Goal: Task Accomplishment & Management: Use online tool/utility

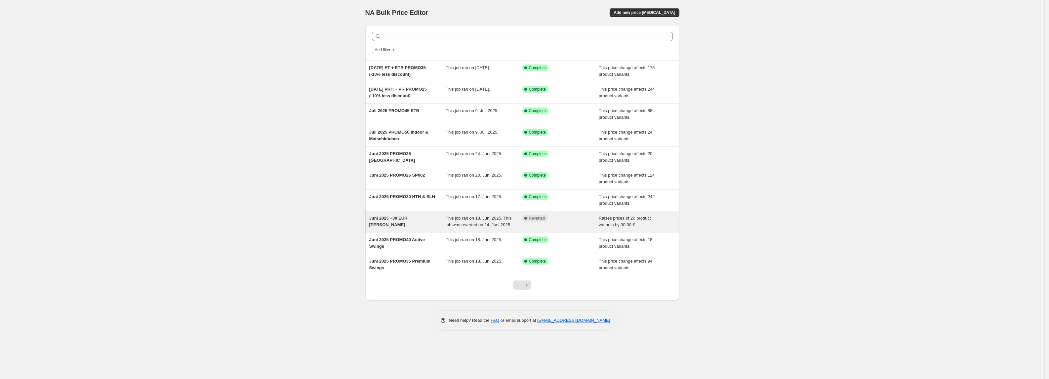
click at [396, 223] on div "Juni 2025 +30 EUR [PERSON_NAME]" at bounding box center [407, 221] width 77 height 13
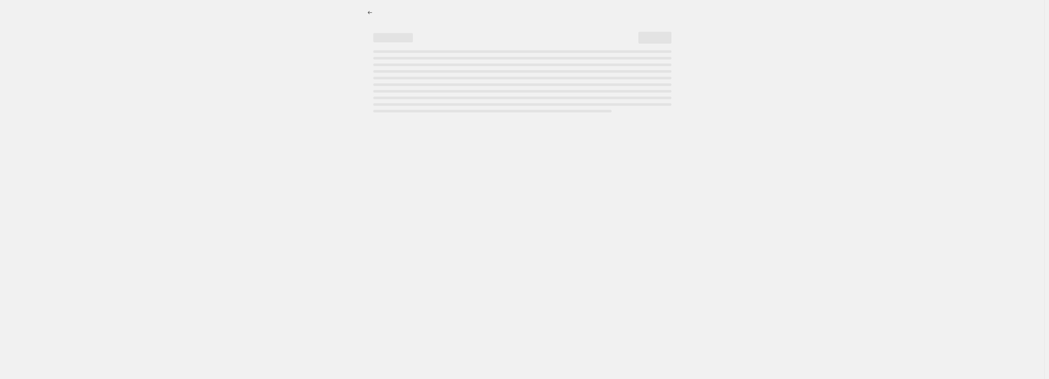
select select "by"
select select "no_change"
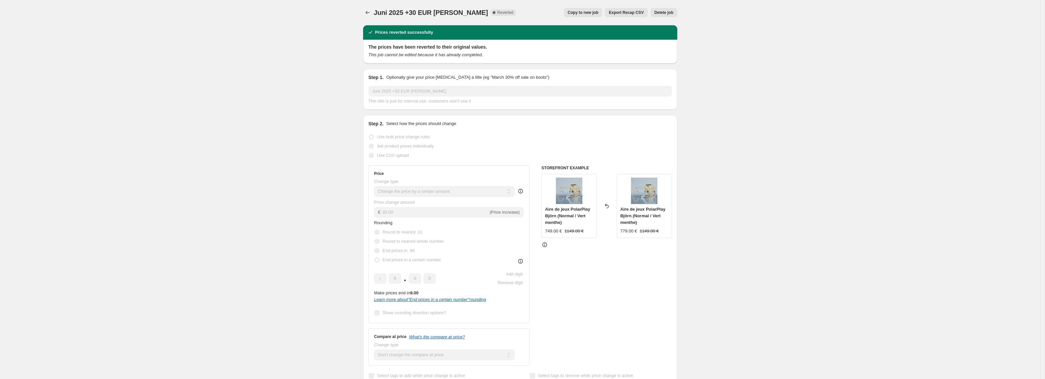
click at [589, 11] on span "Copy to new job" at bounding box center [583, 12] width 31 height 5
select select "by"
select select "no_change"
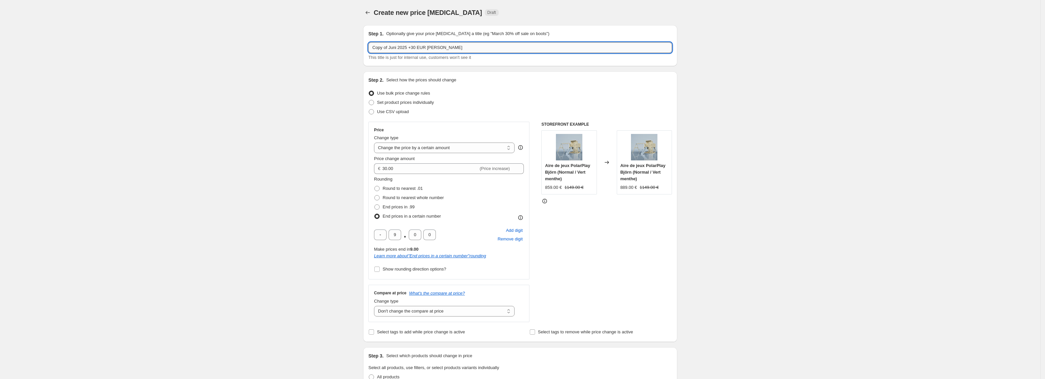
click at [417, 48] on input "Copy of Juni 2025 +30 EUR [PERSON_NAME]" at bounding box center [519, 47] width 303 height 11
click at [403, 49] on input "[DATE] +30 EUR [PERSON_NAME]" at bounding box center [519, 47] width 303 height 11
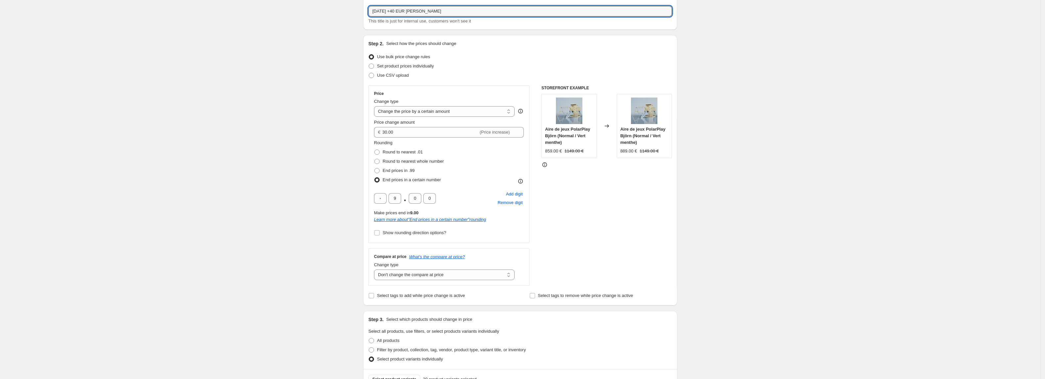
scroll to position [45, 0]
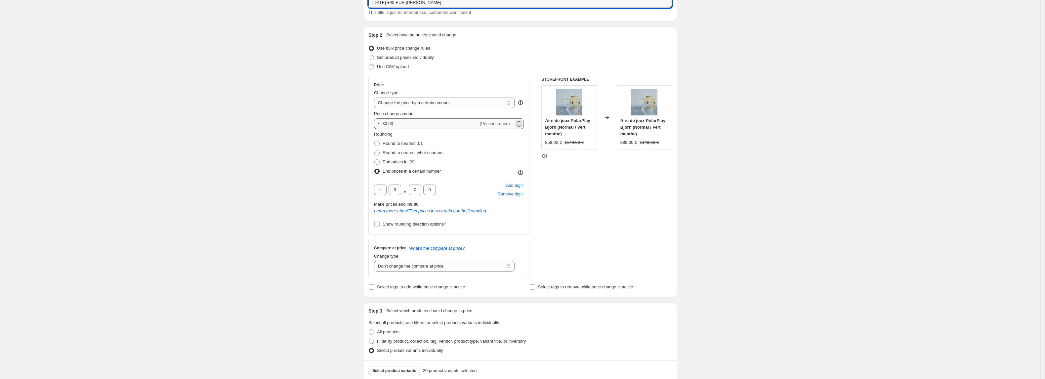
type input "[DATE] +40 EUR [PERSON_NAME]"
click at [387, 125] on input "30.00" at bounding box center [430, 123] width 96 height 11
type input "40.00"
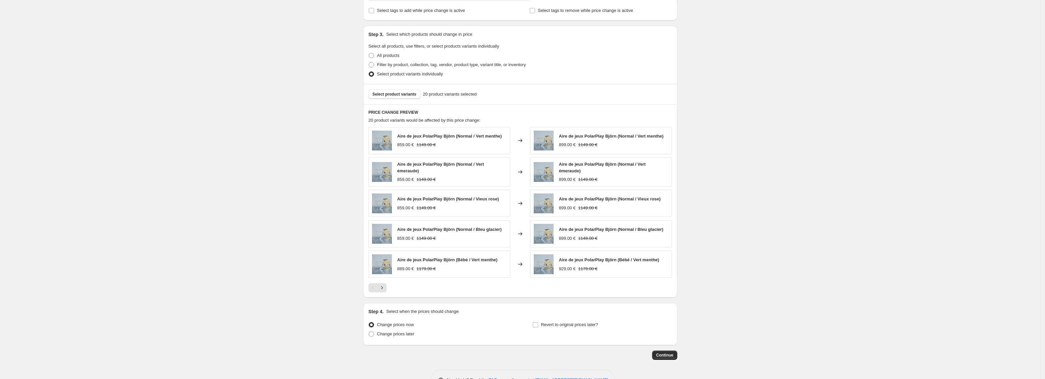
scroll to position [323, 0]
click at [668, 355] on span "Continue" at bounding box center [664, 353] width 17 height 5
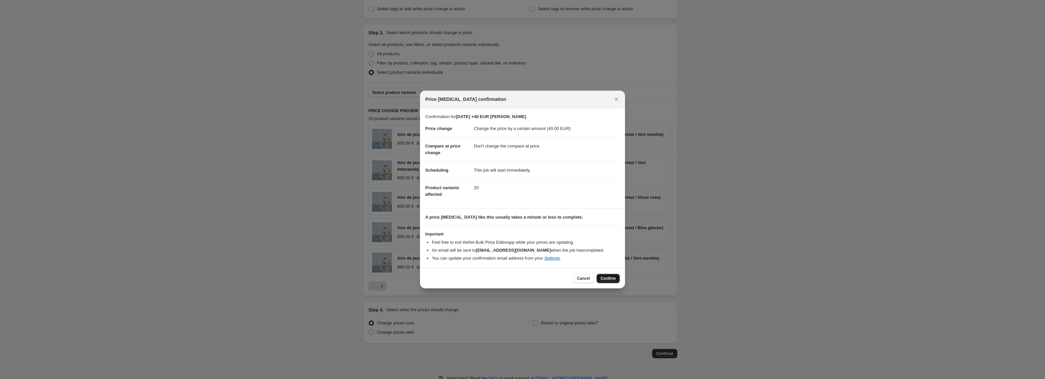
click at [609, 276] on span "Confirm" at bounding box center [607, 278] width 15 height 5
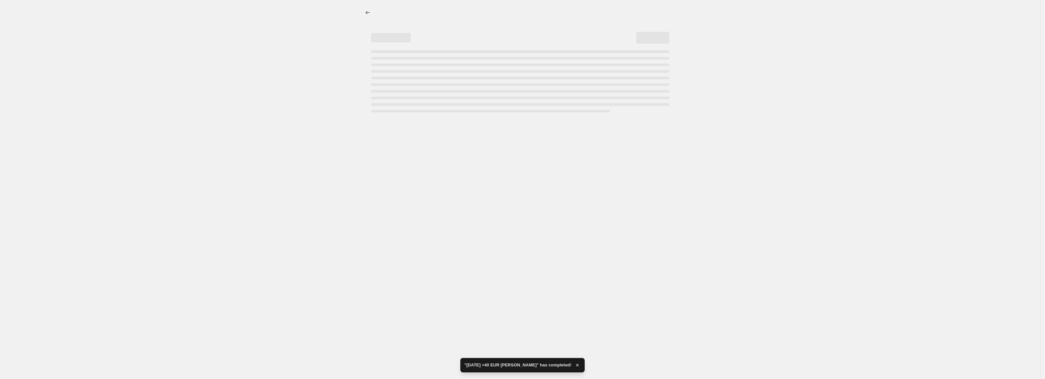
select select "by"
select select "no_change"
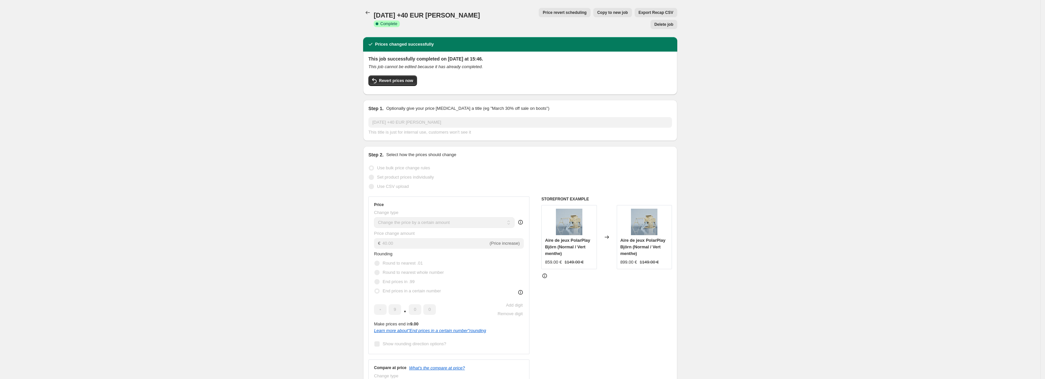
click at [597, 14] on span "Copy to new job" at bounding box center [612, 12] width 31 height 5
select select "by"
select select "no_change"
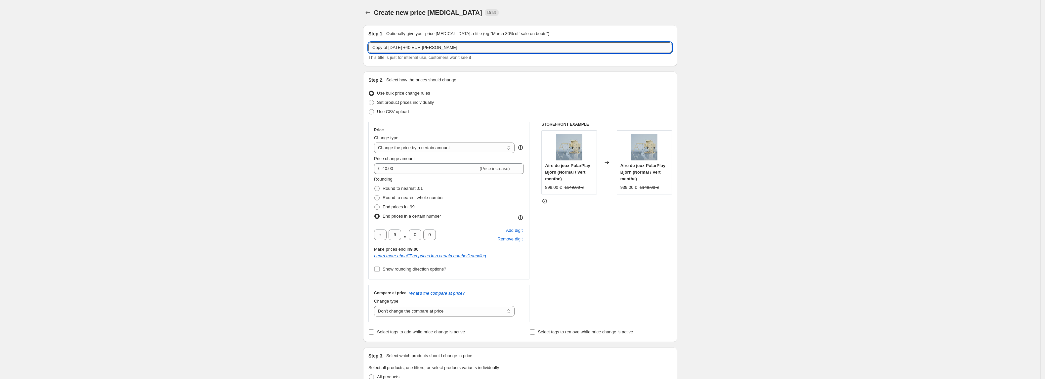
click at [393, 48] on input "Copy of [DATE] +40 EUR [PERSON_NAME]" at bounding box center [519, 47] width 303 height 11
type input "[DATE] -10 EUR Nils"
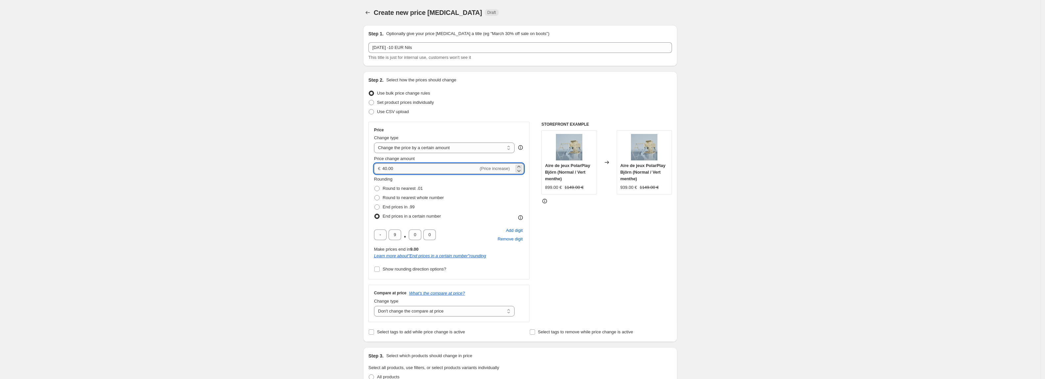
click at [430, 164] on input "40.00" at bounding box center [430, 168] width 96 height 11
click at [416, 172] on input "40.00" at bounding box center [430, 168] width 96 height 11
type input "-10.00"
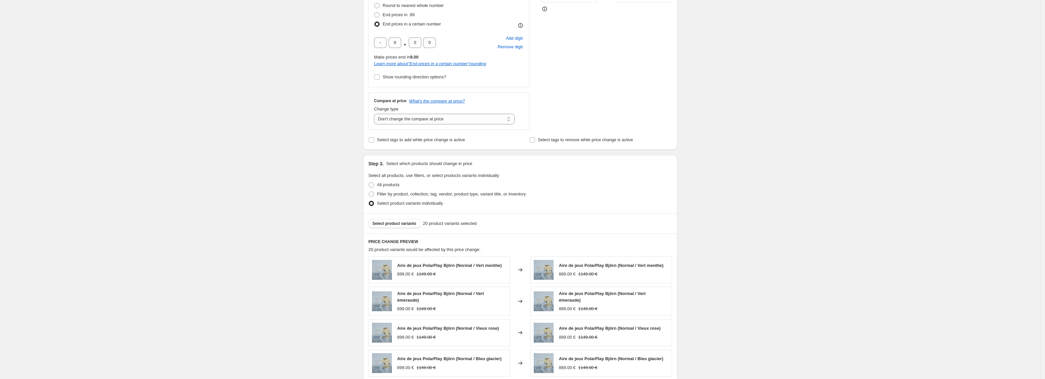
scroll to position [193, 0]
click at [394, 221] on span "Select product variants" at bounding box center [394, 222] width 44 height 5
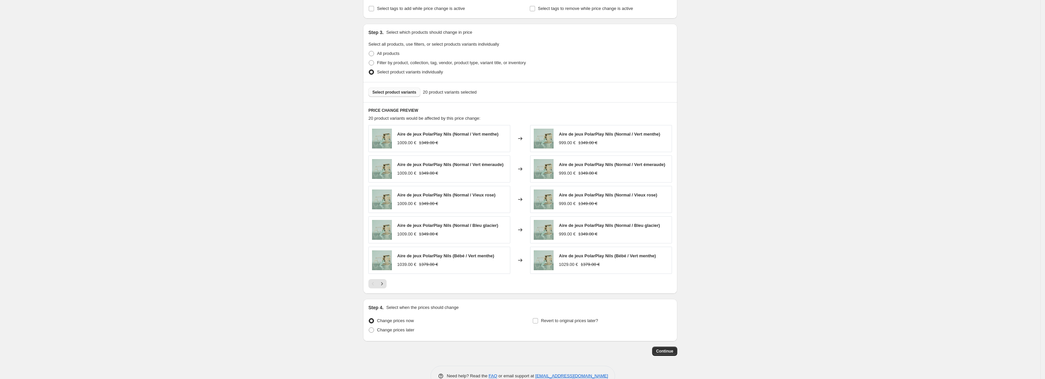
scroll to position [324, 0]
click at [666, 353] on span "Continue" at bounding box center [664, 349] width 17 height 5
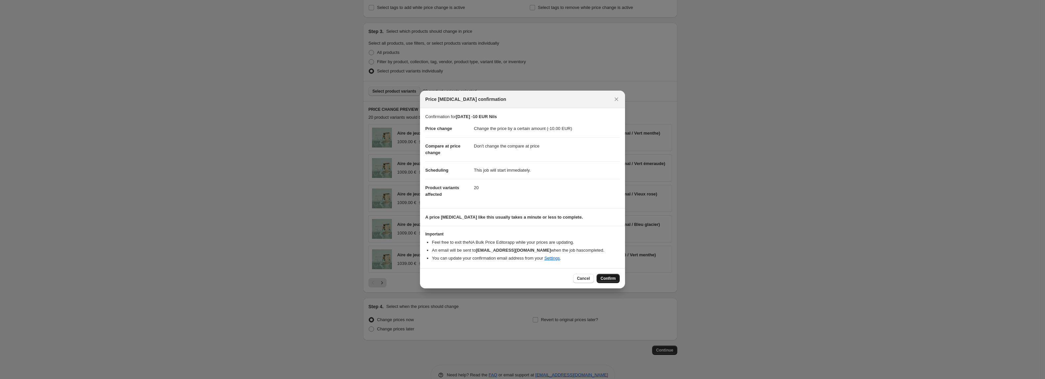
click at [606, 278] on span "Confirm" at bounding box center [607, 278] width 15 height 5
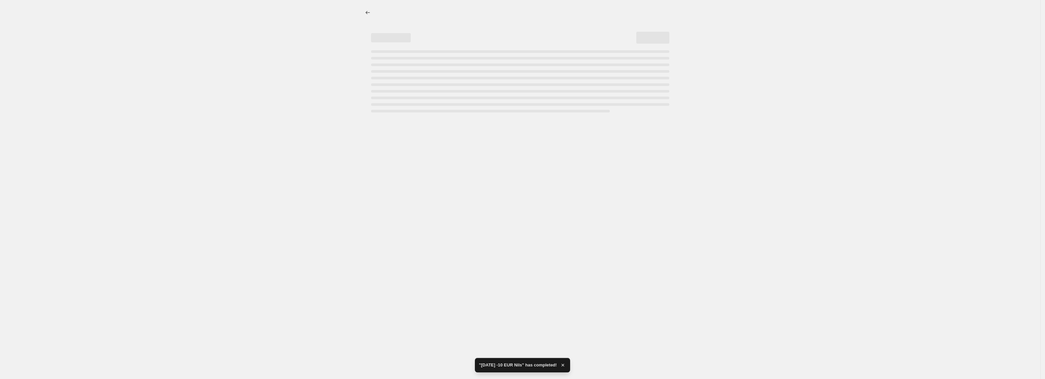
select select "by"
select select "no_change"
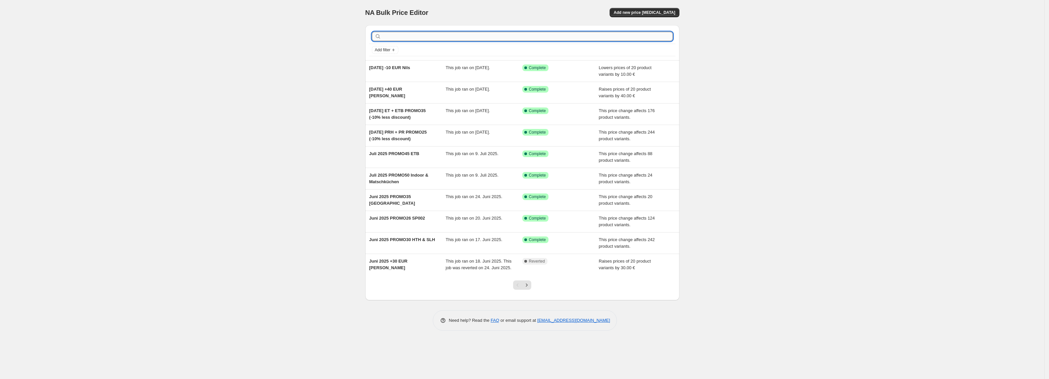
click at [404, 38] on input "text" at bounding box center [527, 36] width 290 height 9
type input "act"
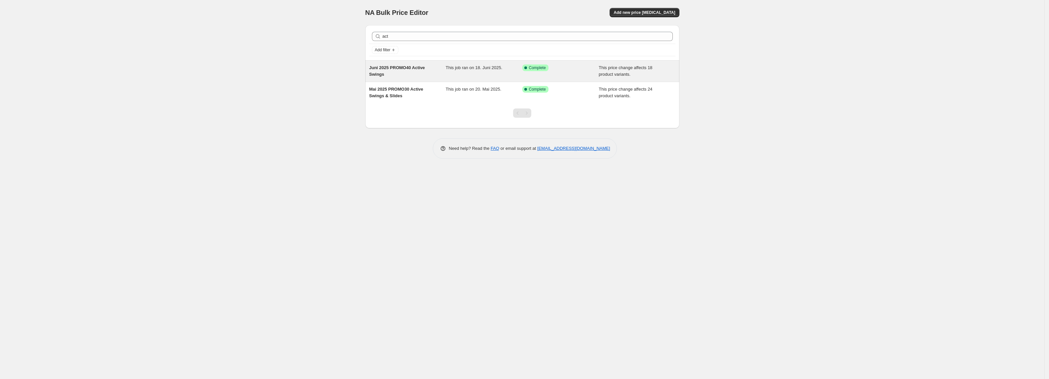
click at [391, 74] on div "Juni 2025 PROMO40 Active Swings" at bounding box center [407, 70] width 77 height 13
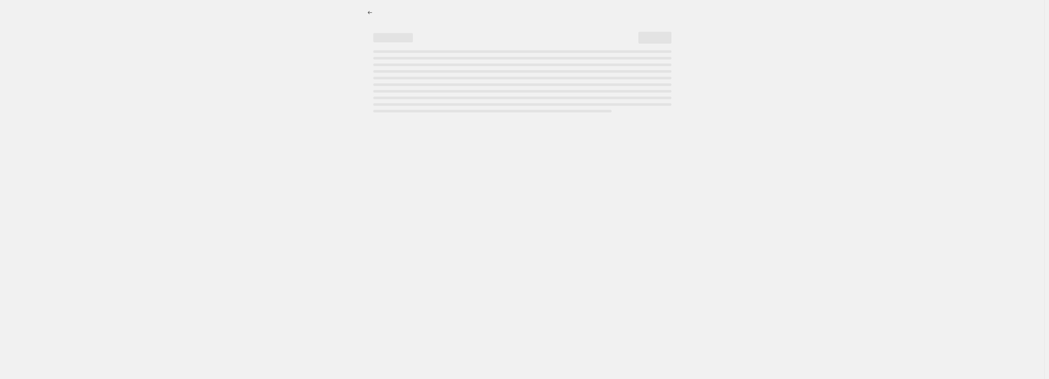
select select "pcap"
select select "no_change"
select select "tag"
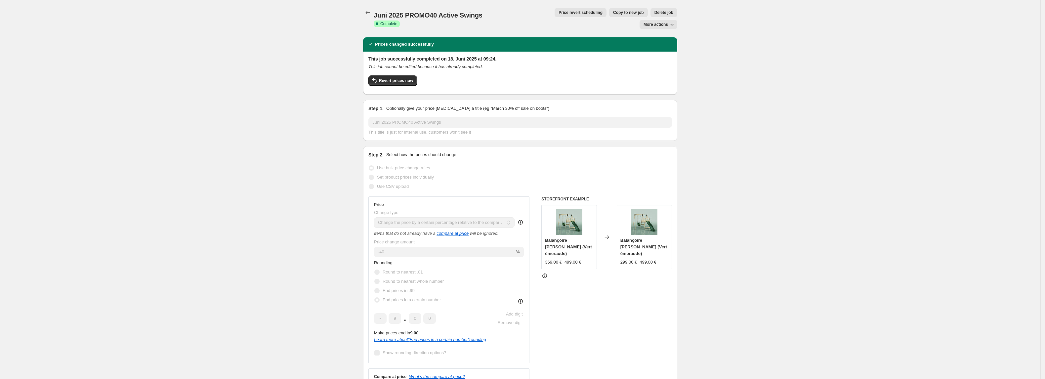
click at [613, 11] on span "Copy to new job" at bounding box center [628, 12] width 31 height 5
select select "pcap"
select select "no_change"
select select "tag"
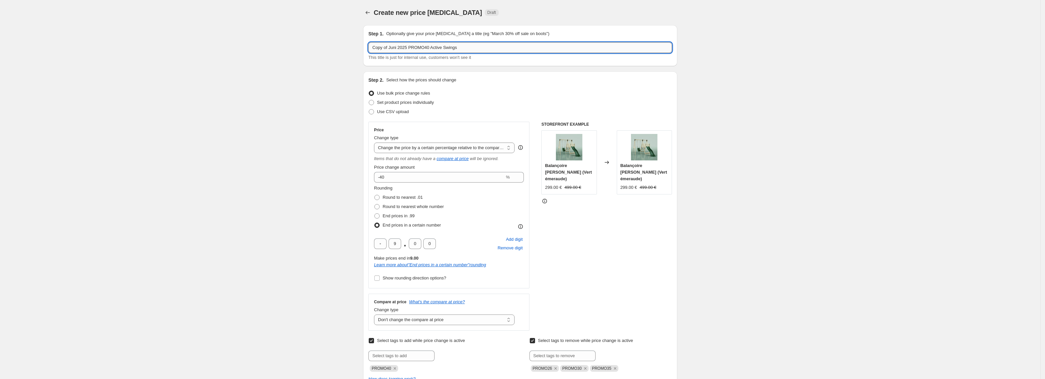
click at [401, 46] on input "Copy of Juni 2025 PROMO40 Active Swings" at bounding box center [519, 47] width 303 height 11
click at [419, 48] on input "[DATE] PROMO40 Active Swings" at bounding box center [519, 47] width 303 height 11
type input "[DATE] PROMO30 Active Swings"
click at [409, 175] on input "-40" at bounding box center [439, 177] width 131 height 11
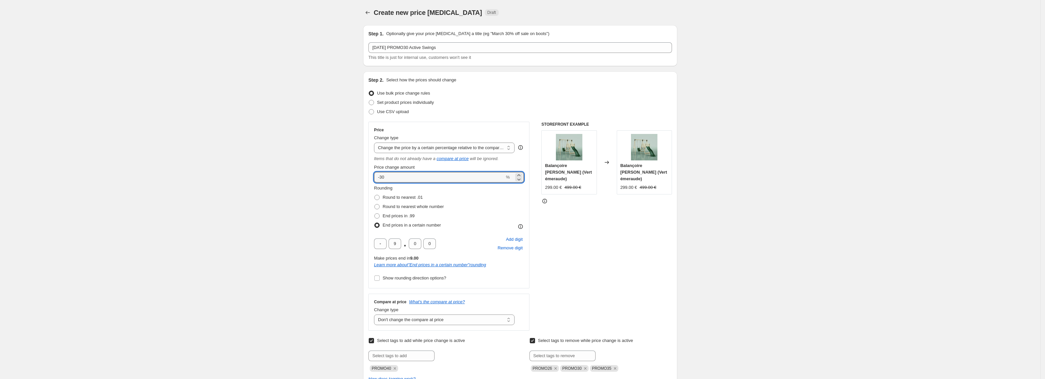
type input "-30"
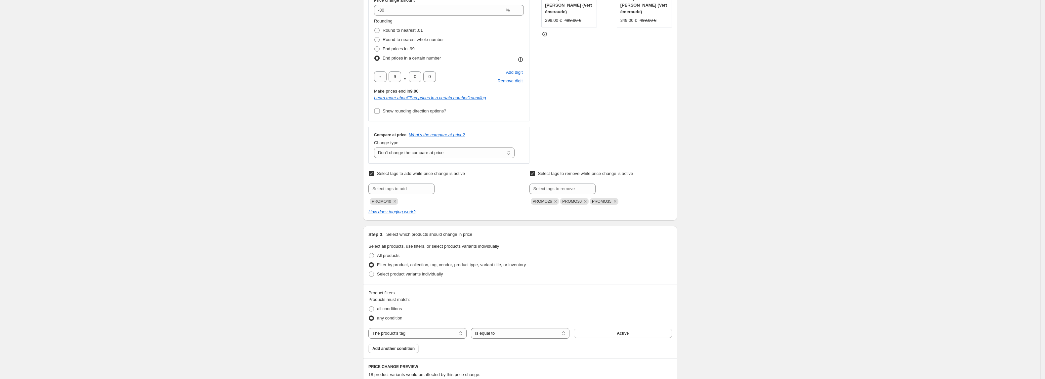
scroll to position [172, 0]
click at [397, 195] on icon "Remove PROMO40" at bounding box center [395, 196] width 6 height 6
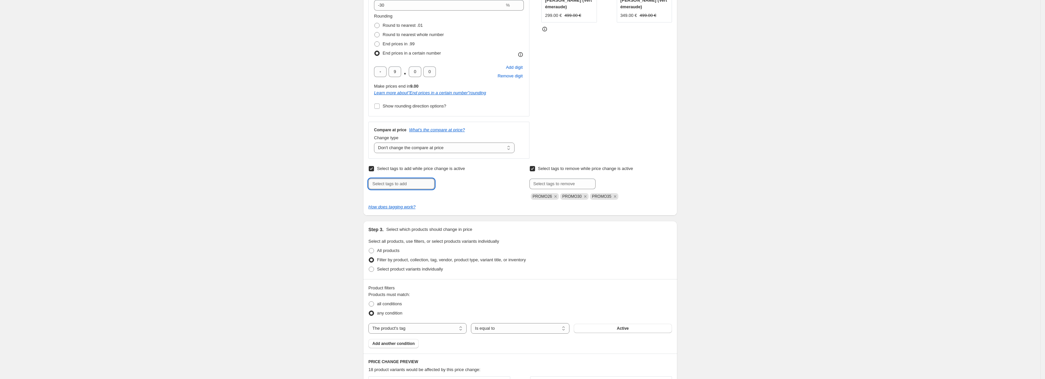
click at [391, 185] on input "text" at bounding box center [401, 183] width 66 height 11
type input "Promo30"
click at [455, 184] on span "Promo30" at bounding box center [457, 183] width 17 height 5
click at [573, 185] on input "text" at bounding box center [562, 183] width 66 height 11
type input "Promo40"
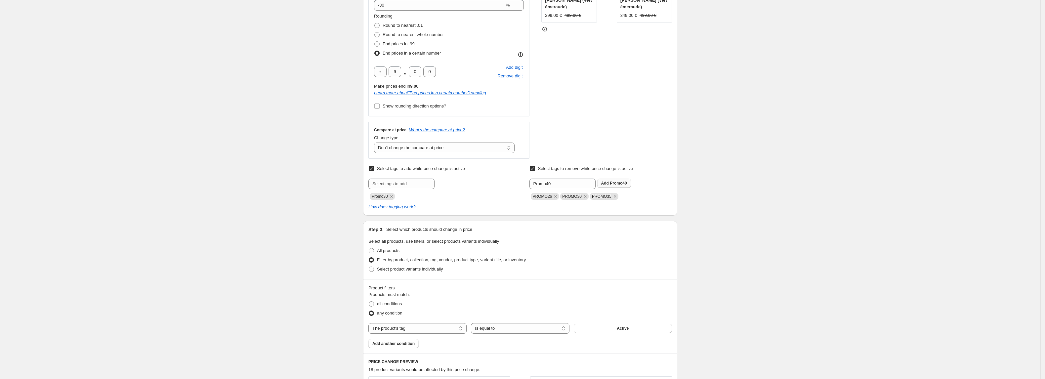
click at [620, 184] on span "Promo40" at bounding box center [618, 183] width 17 height 5
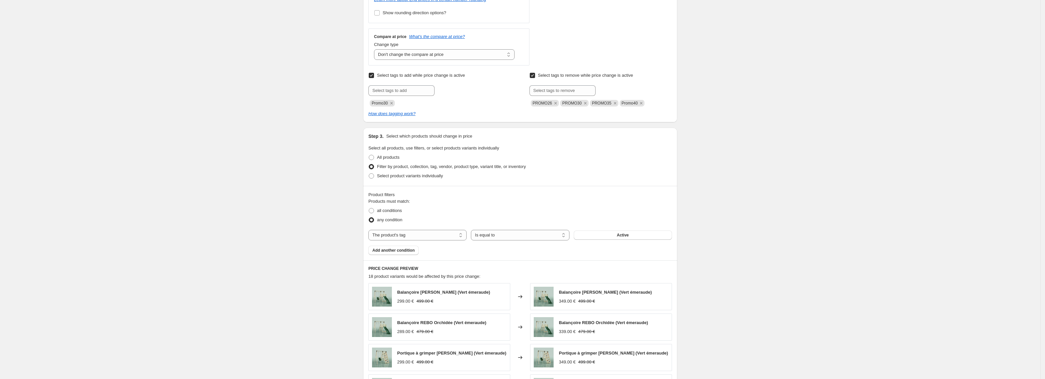
scroll to position [442, 0]
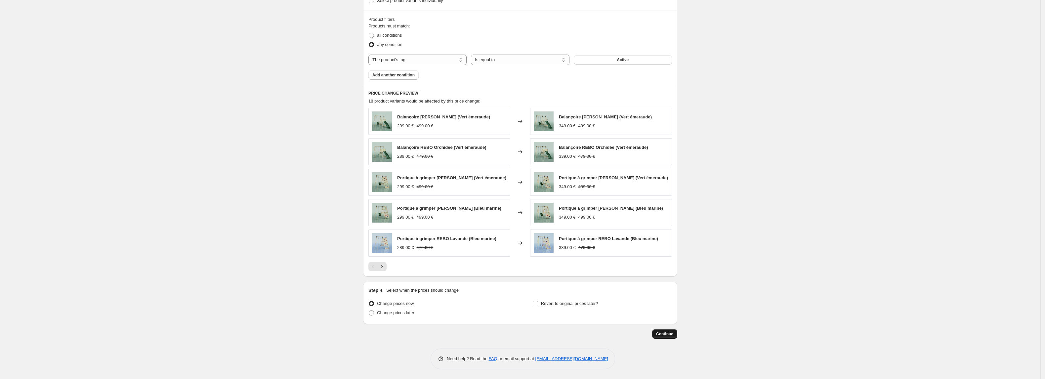
click at [671, 335] on span "Continue" at bounding box center [664, 333] width 17 height 5
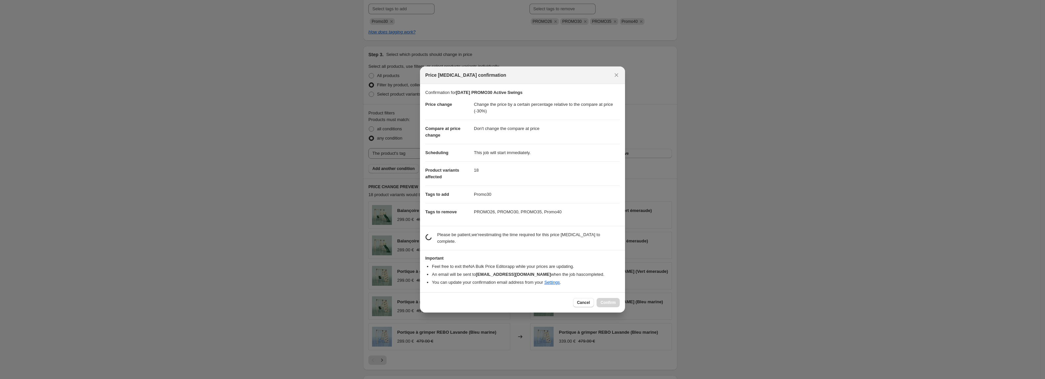
scroll to position [0, 0]
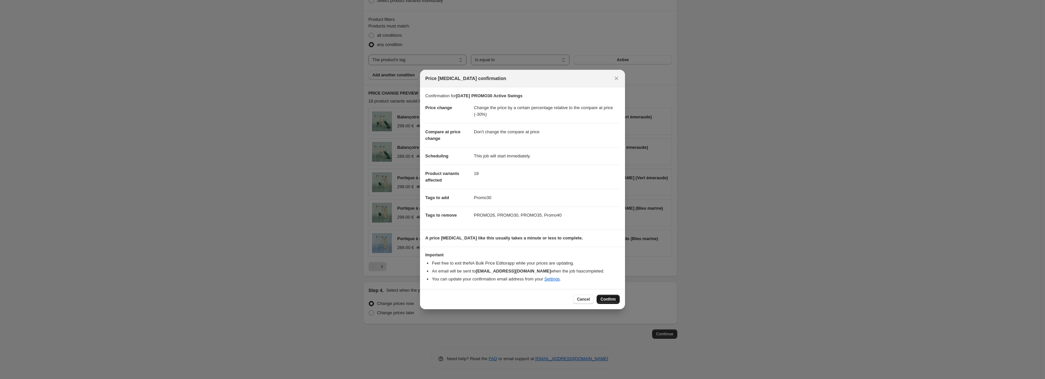
click at [604, 298] on span "Confirm" at bounding box center [607, 298] width 15 height 5
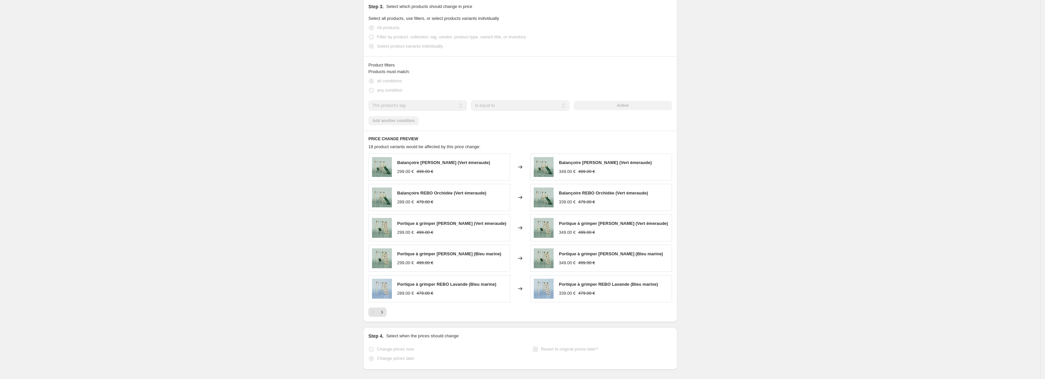
scroll to position [459, 0]
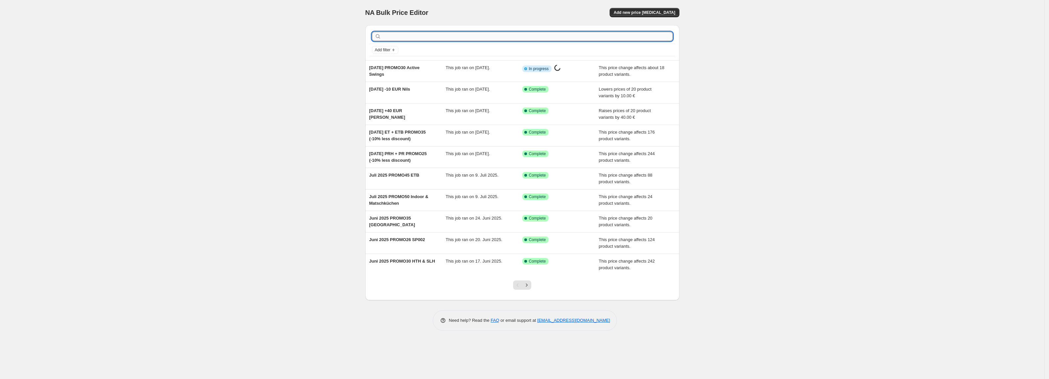
click at [402, 36] on input "text" at bounding box center [527, 36] width 290 height 9
type input "35"
click at [390, 36] on input "text" at bounding box center [527, 36] width 290 height 9
type input "premium"
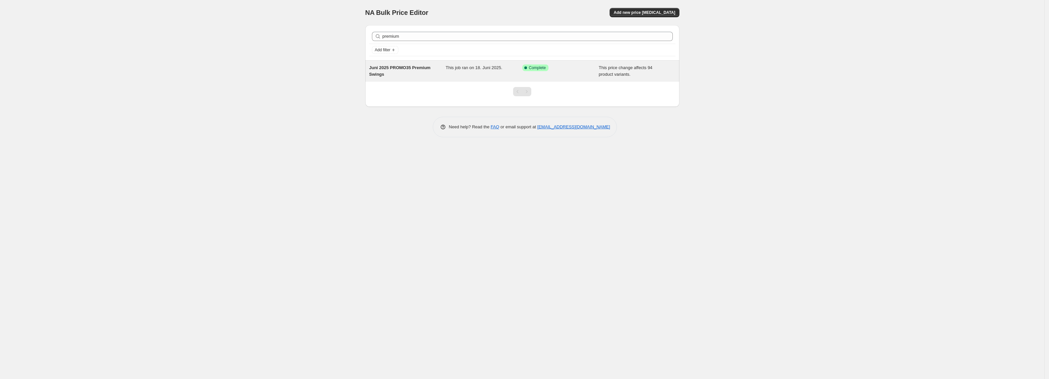
click at [389, 70] on span "Juni 2025 PROMO35 Premium Swings" at bounding box center [399, 71] width 61 height 12
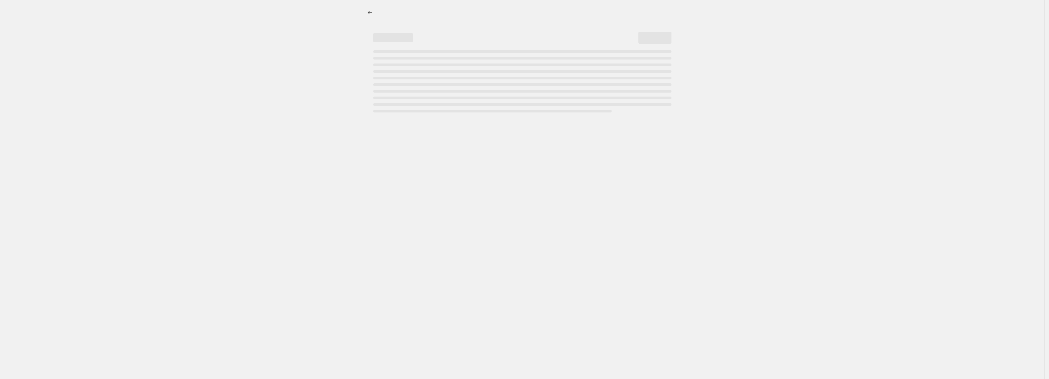
select select "pcap"
select select "no_change"
select select "tag"
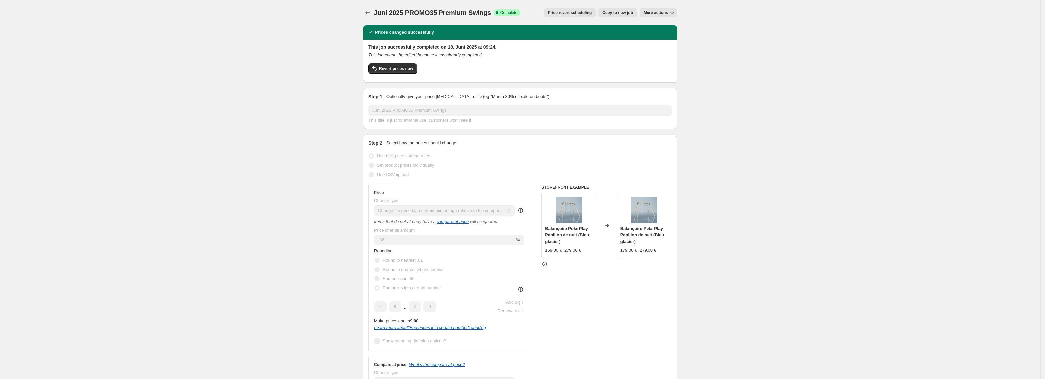
click at [622, 13] on span "Copy to new job" at bounding box center [617, 12] width 31 height 5
select select "pcap"
select select "no_change"
select select "tag"
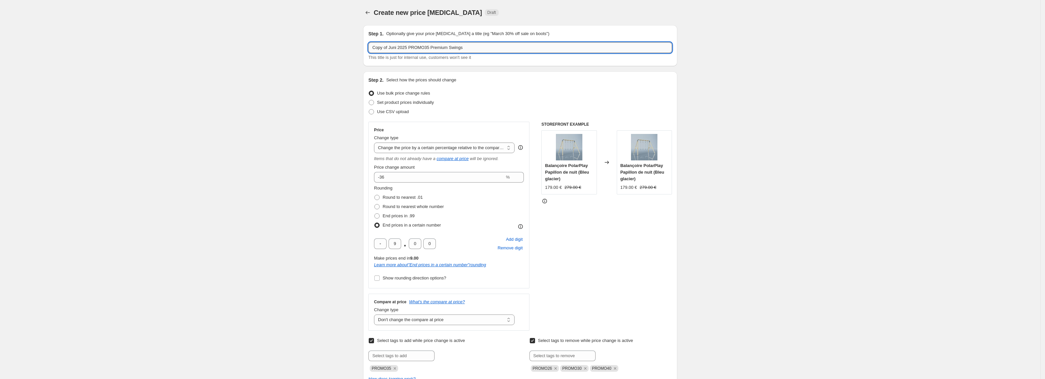
click at [401, 49] on input "Copy of Juni 2025 PROMO35 Premium Swings" at bounding box center [519, 47] width 303 height 11
type input "[DATE] PROMO25 Premium Swings"
click at [390, 179] on input "-36" at bounding box center [439, 177] width 131 height 11
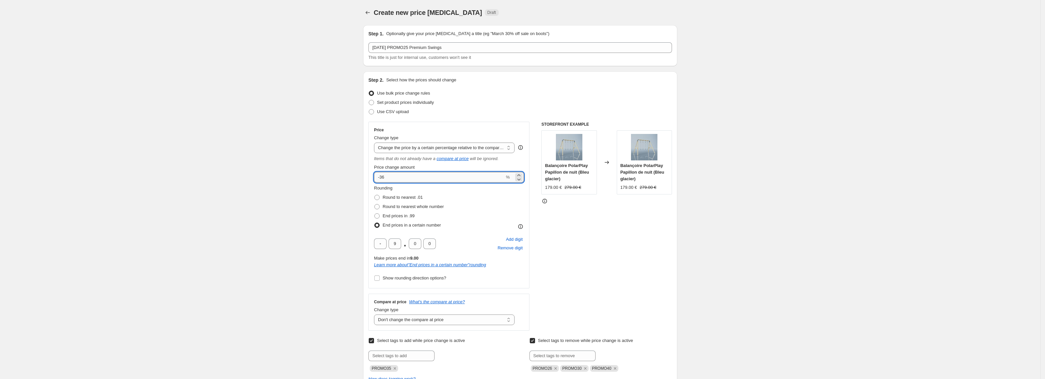
type input "-3"
click at [407, 180] on input "-25" at bounding box center [439, 177] width 131 height 11
click at [407, 180] on input "-26" at bounding box center [439, 177] width 131 height 11
type input "-27"
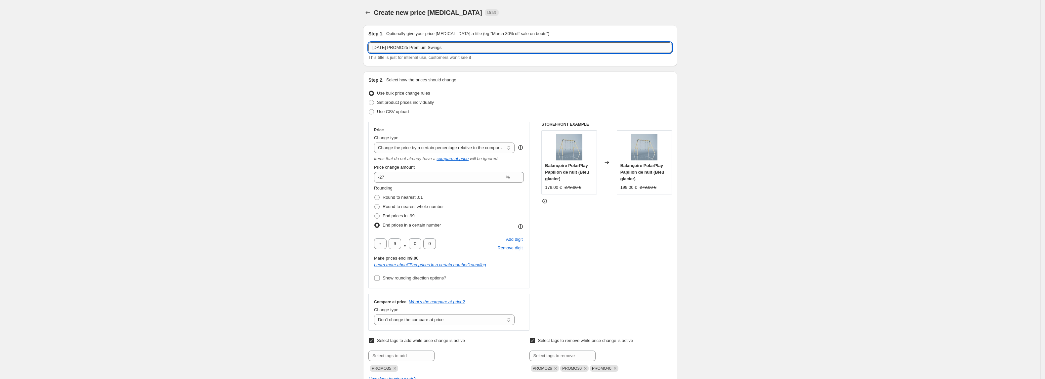
click at [418, 48] on input "[DATE] PROMO25 Premium Swings" at bounding box center [519, 47] width 303 height 11
type input "[DATE] PROMO27 Premium Swings"
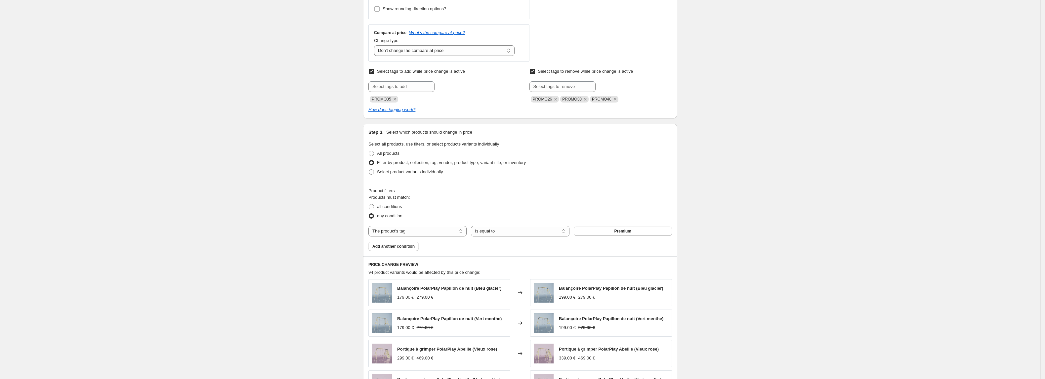
scroll to position [267, 0]
click at [397, 100] on icon "Remove PROMO35" at bounding box center [395, 101] width 6 height 6
click at [392, 89] on input "text" at bounding box center [401, 88] width 66 height 11
type input "Promo25"
click at [458, 85] on button "Add Promo25" at bounding box center [453, 87] width 34 height 9
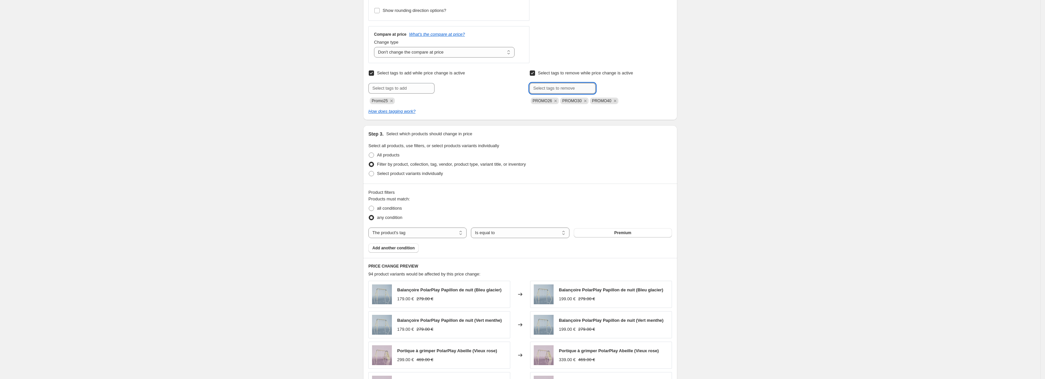
click at [557, 90] on input "text" at bounding box center [562, 88] width 66 height 11
type input "Promo35"
click at [615, 87] on span "Promo35" at bounding box center [618, 87] width 17 height 5
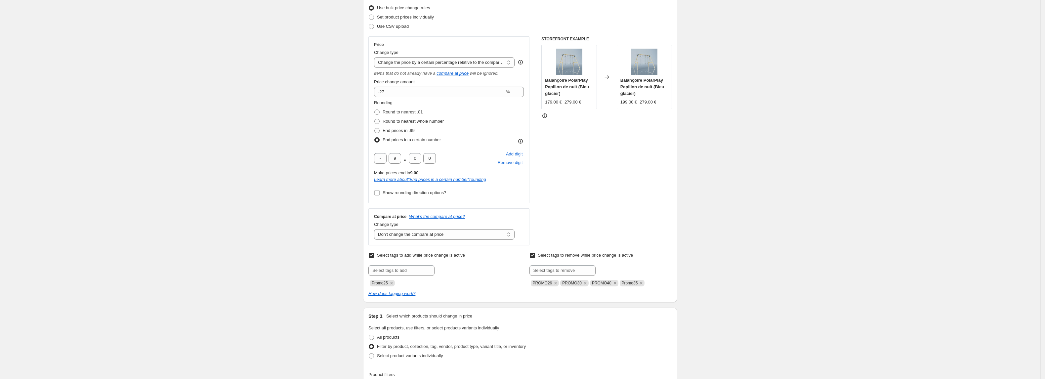
scroll to position [442, 0]
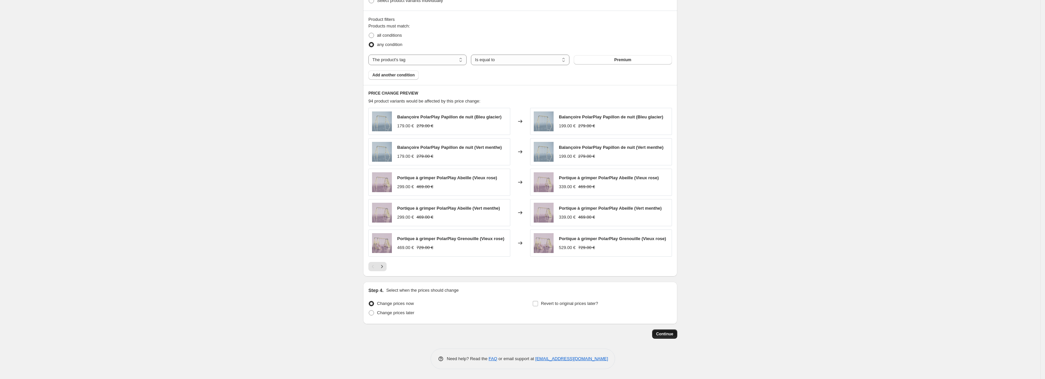
click at [668, 333] on span "Continue" at bounding box center [664, 333] width 17 height 5
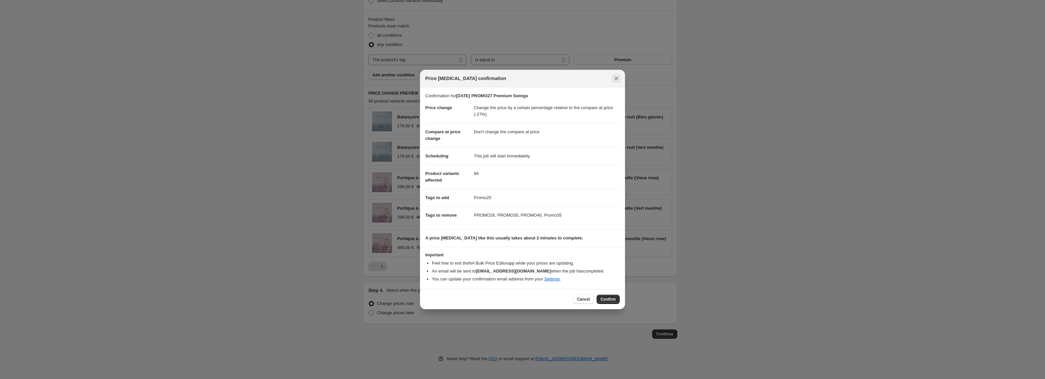
click at [617, 77] on icon "Close" at bounding box center [616, 78] width 7 height 7
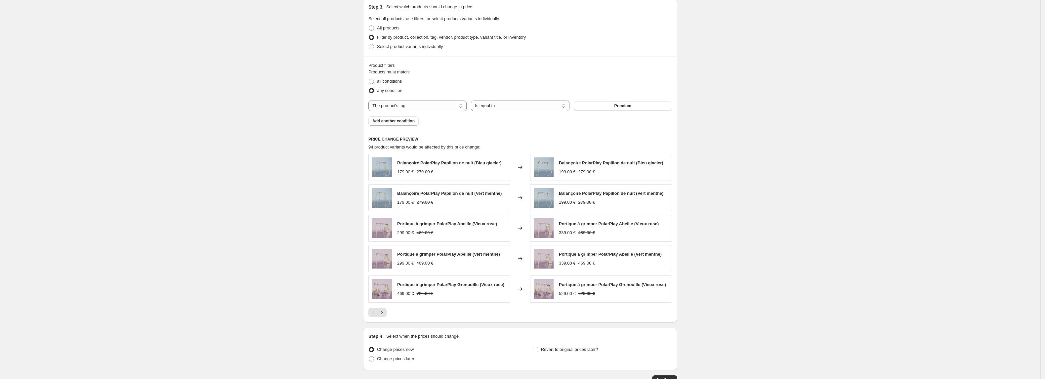
scroll to position [394, 0]
click at [386, 315] on button "Next" at bounding box center [381, 312] width 9 height 9
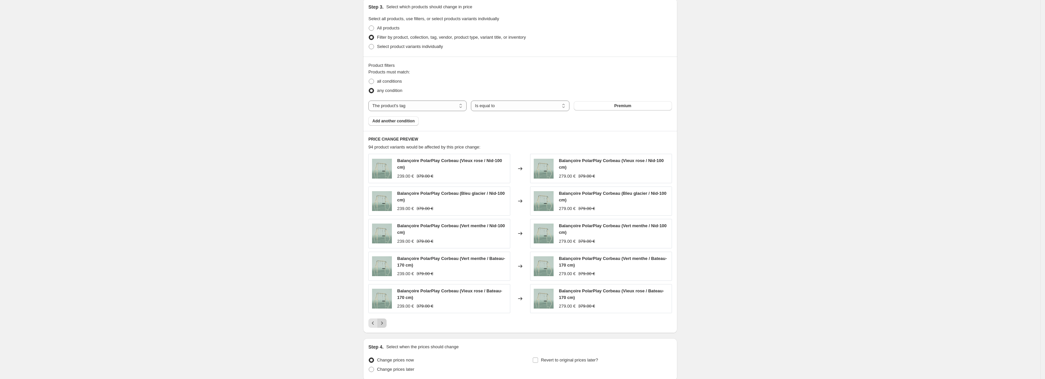
click at [385, 323] on icon "Next" at bounding box center [381, 323] width 7 height 7
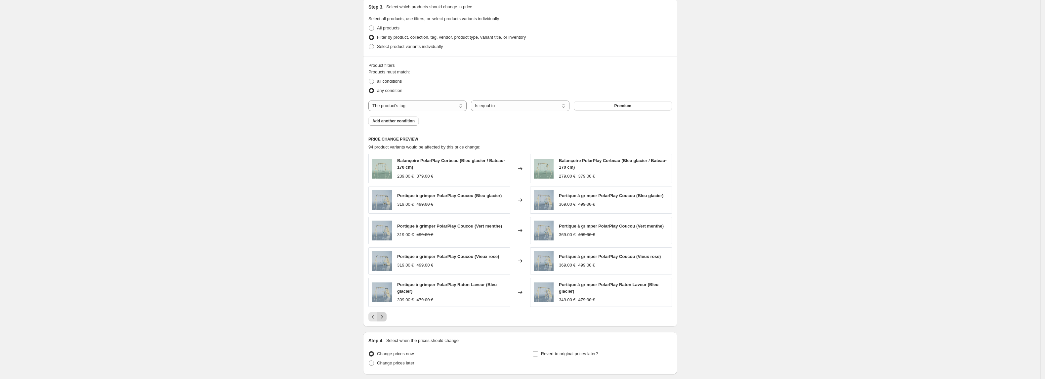
click at [385, 319] on icon "Next" at bounding box center [381, 316] width 7 height 7
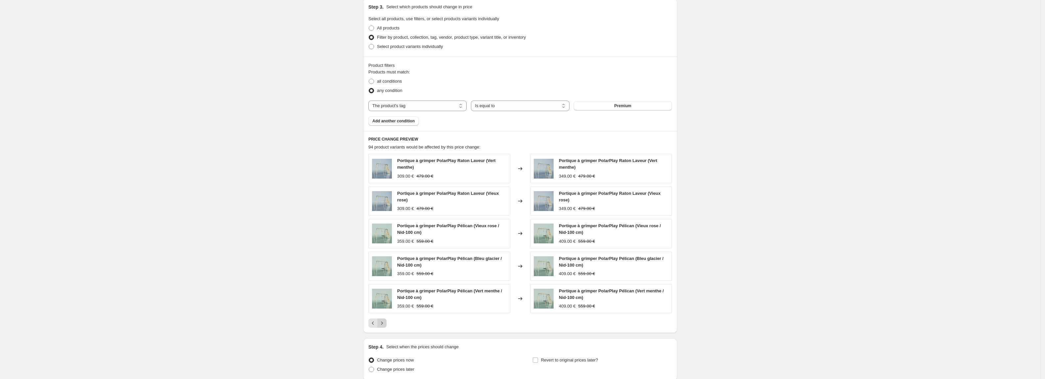
click at [385, 323] on icon "Next" at bounding box center [381, 323] width 7 height 7
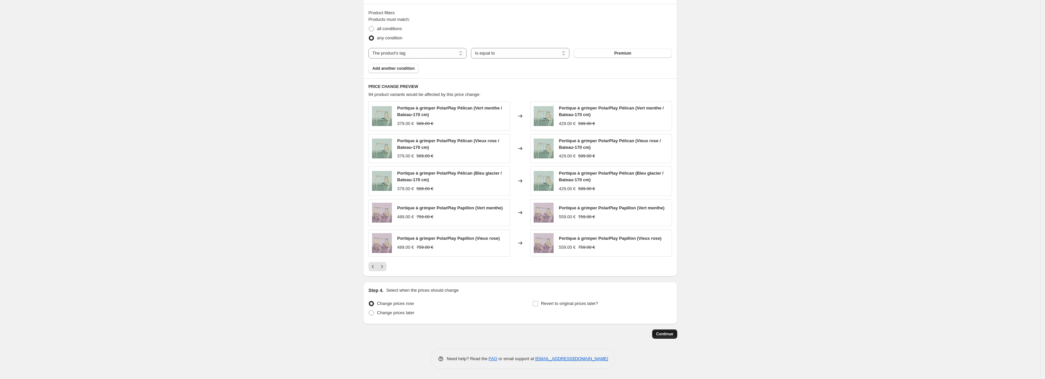
click at [671, 332] on span "Continue" at bounding box center [664, 333] width 17 height 5
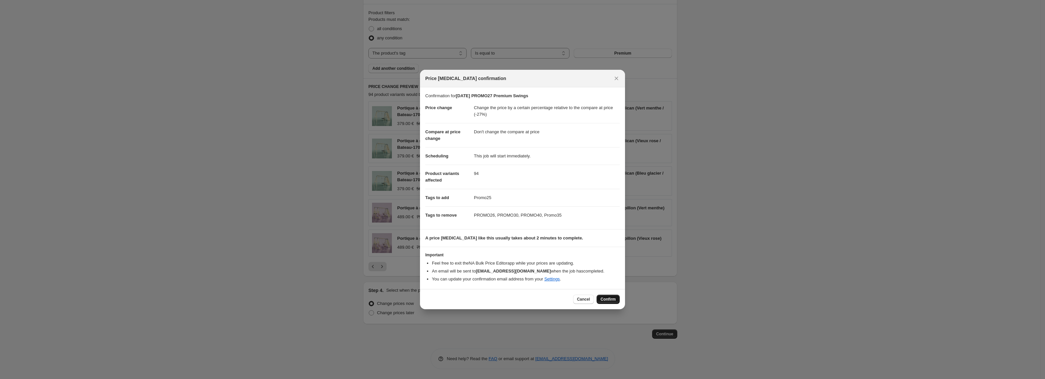
click at [609, 299] on span "Confirm" at bounding box center [607, 298] width 15 height 5
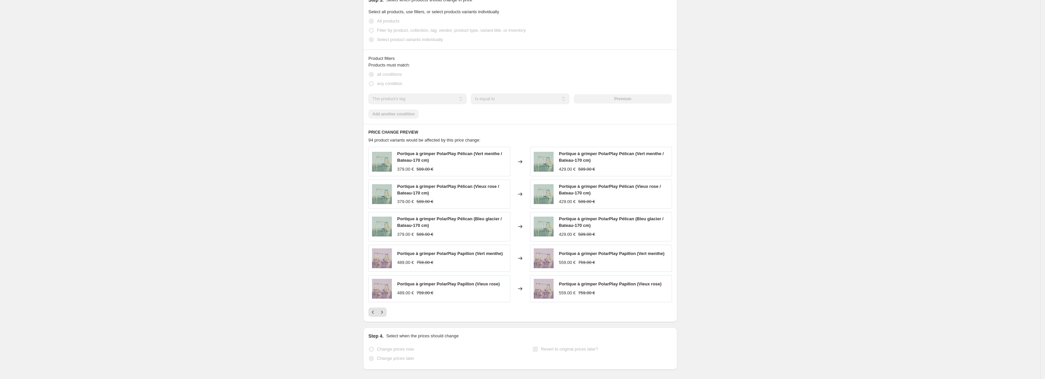
scroll to position [466, 0]
